Goal: Check status: Check status

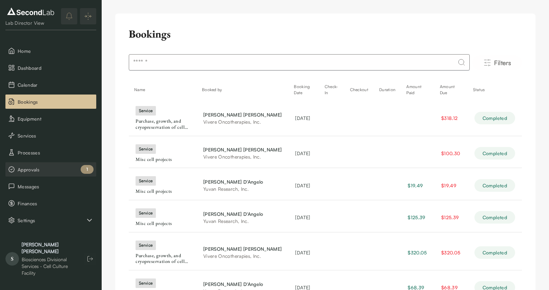
click at [42, 173] on span "Approvals" at bounding box center [56, 169] width 76 height 7
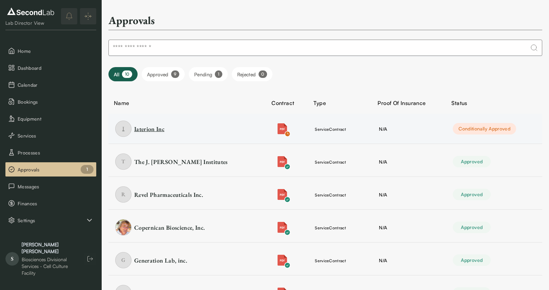
click at [151, 131] on div "Iaterion Inc" at bounding box center [149, 129] width 30 height 8
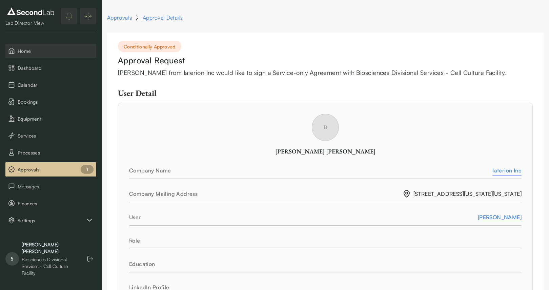
click at [42, 52] on span "Home" at bounding box center [56, 50] width 76 height 7
